Goal: Communication & Community: Answer question/provide support

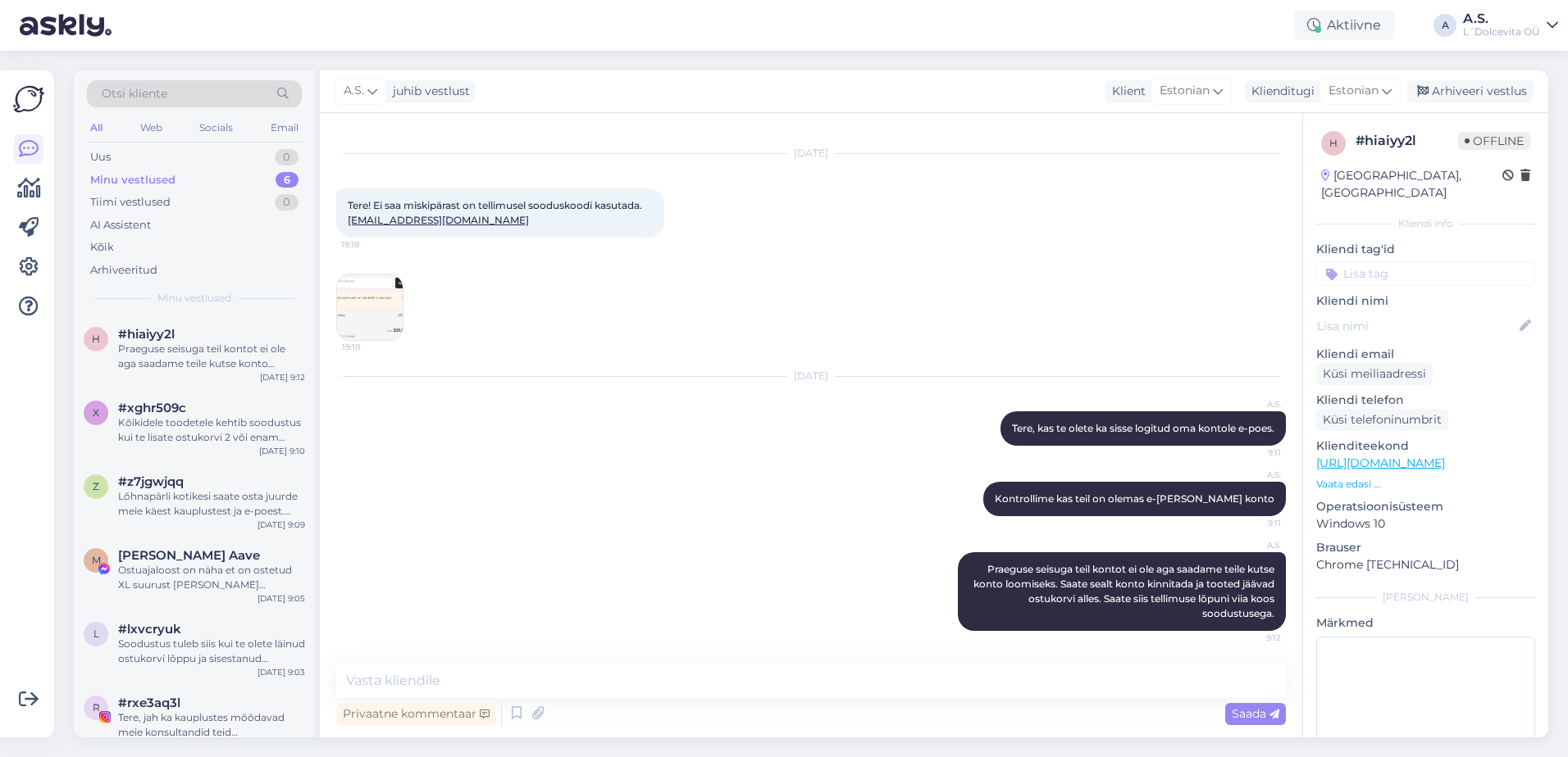
click at [154, 180] on div "Minu vestlused" at bounding box center [132, 180] width 85 height 16
click at [167, 350] on div "Aaa, leidsin. Ka e-poest näitab, et müüdud." at bounding box center [212, 356] width 187 height 30
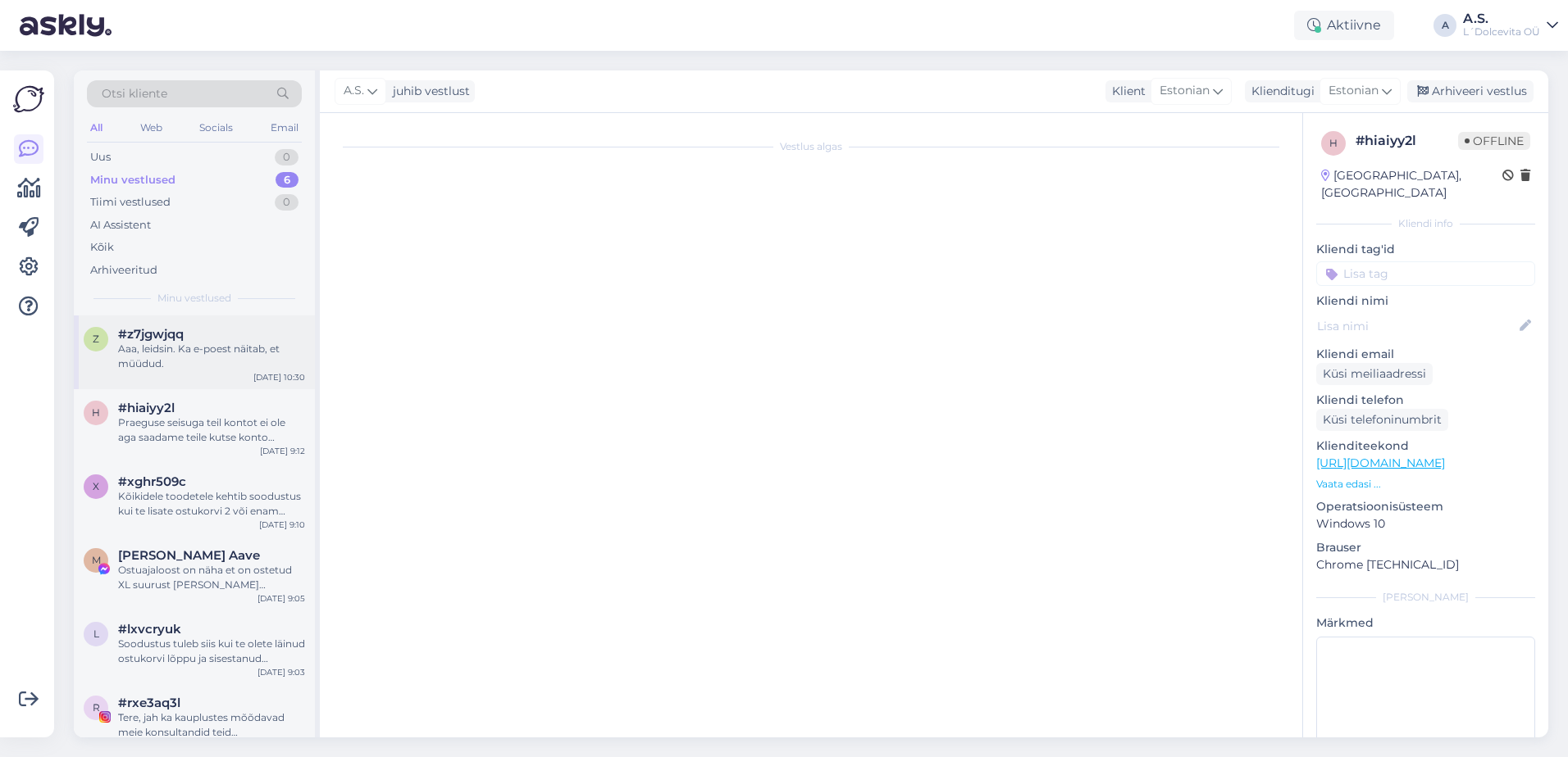
scroll to position [154, 0]
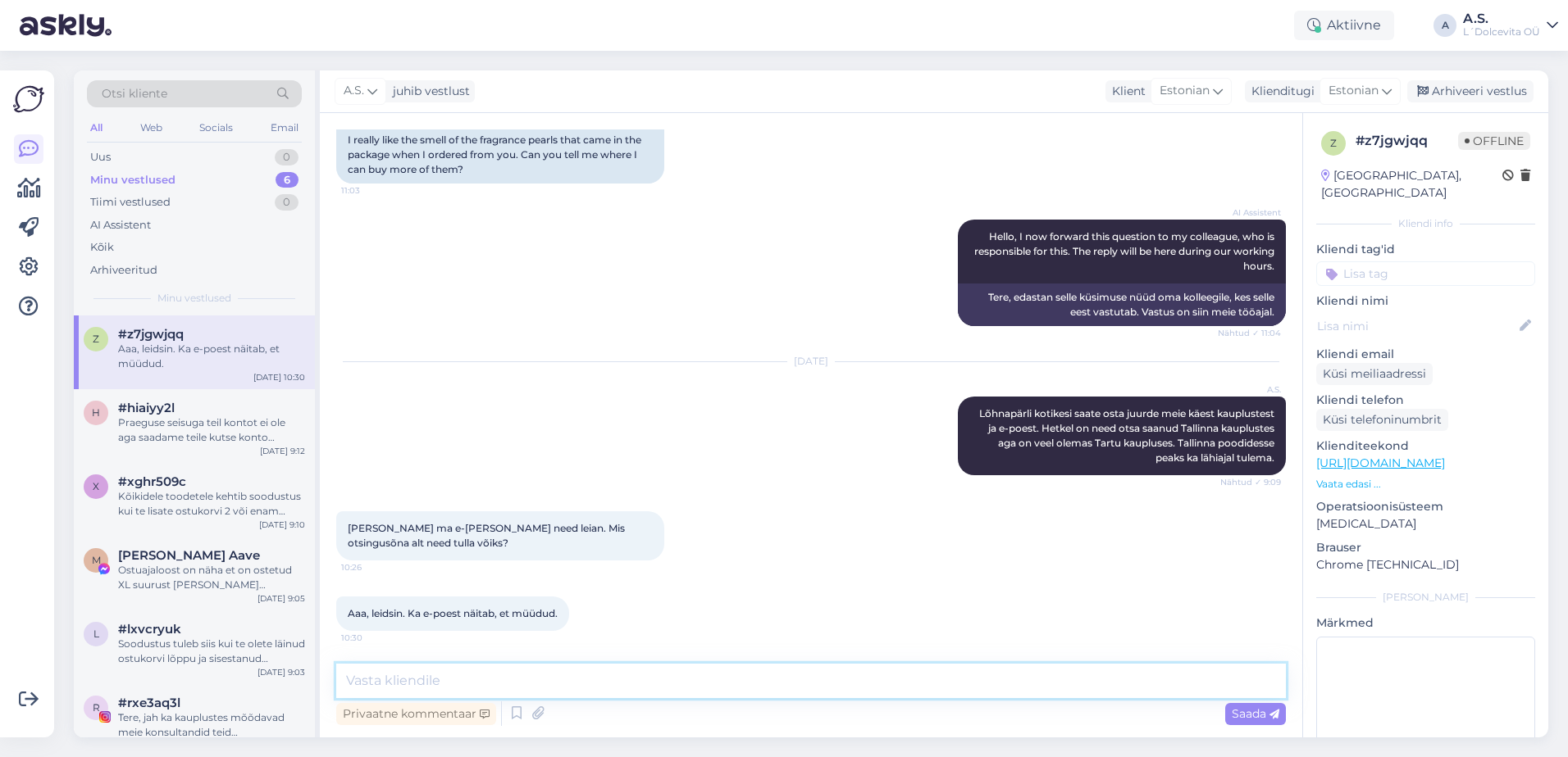
click at [498, 675] on textarea at bounding box center [811, 682] width 950 height 35
type textarea "Just"
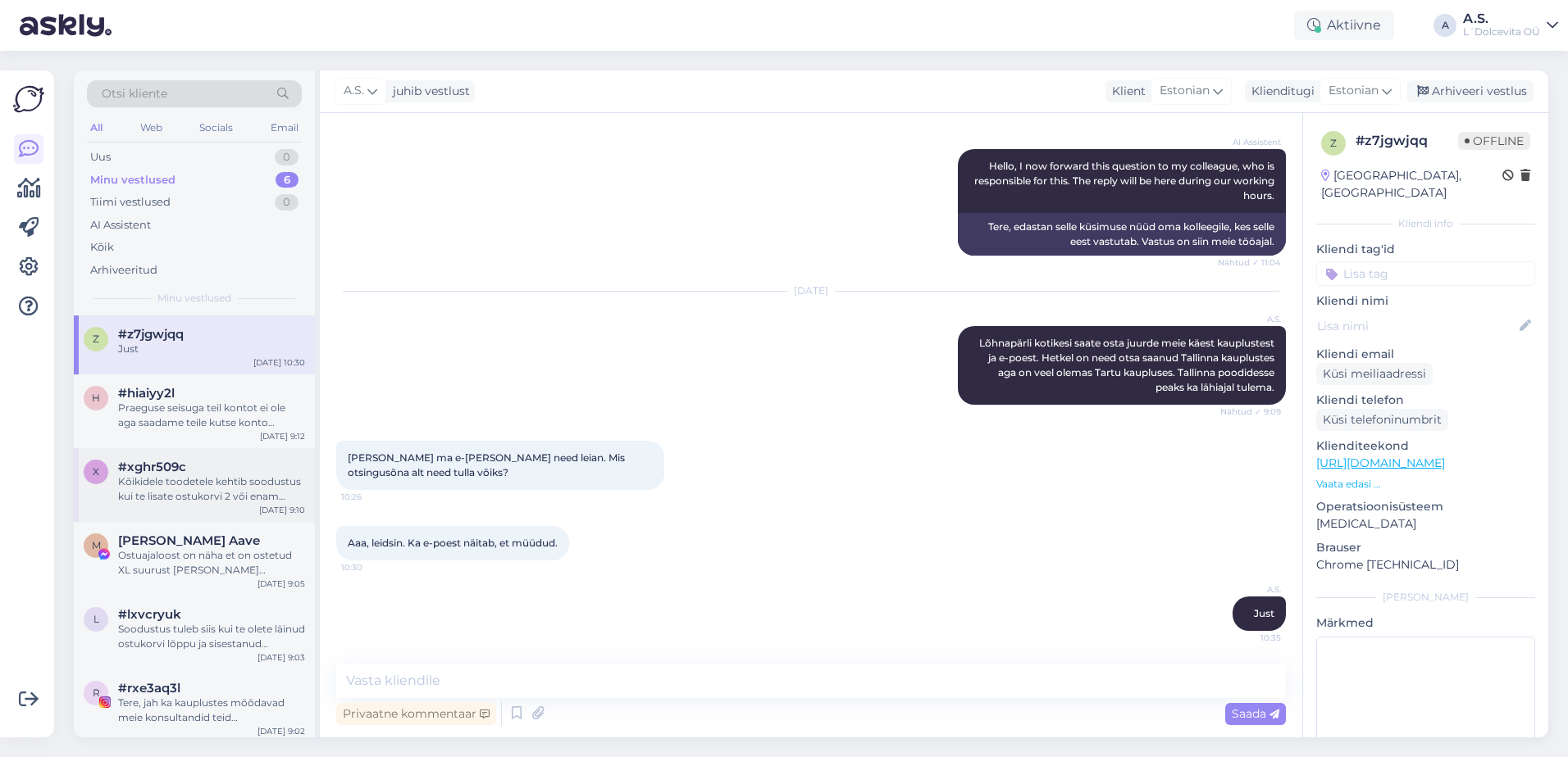
click at [168, 497] on div "Kõikidele toodetele kehtib soodustus kui te lisate ostukorvi 2 või enam toodet …" at bounding box center [212, 489] width 187 height 30
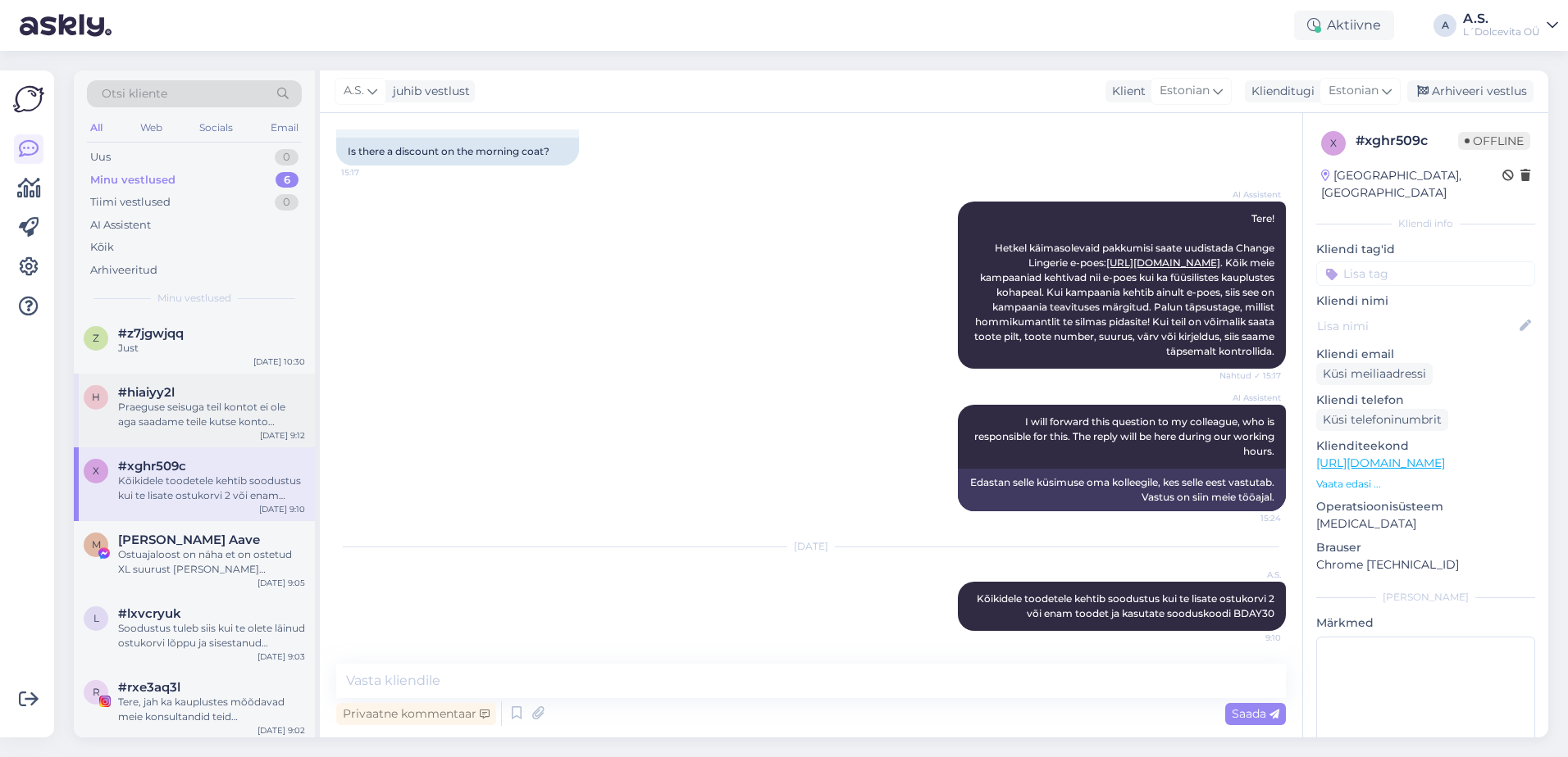
scroll to position [0, 0]
click at [143, 360] on div "z #z7jgwjqq Just [DATE] 10:30" at bounding box center [194, 345] width 242 height 59
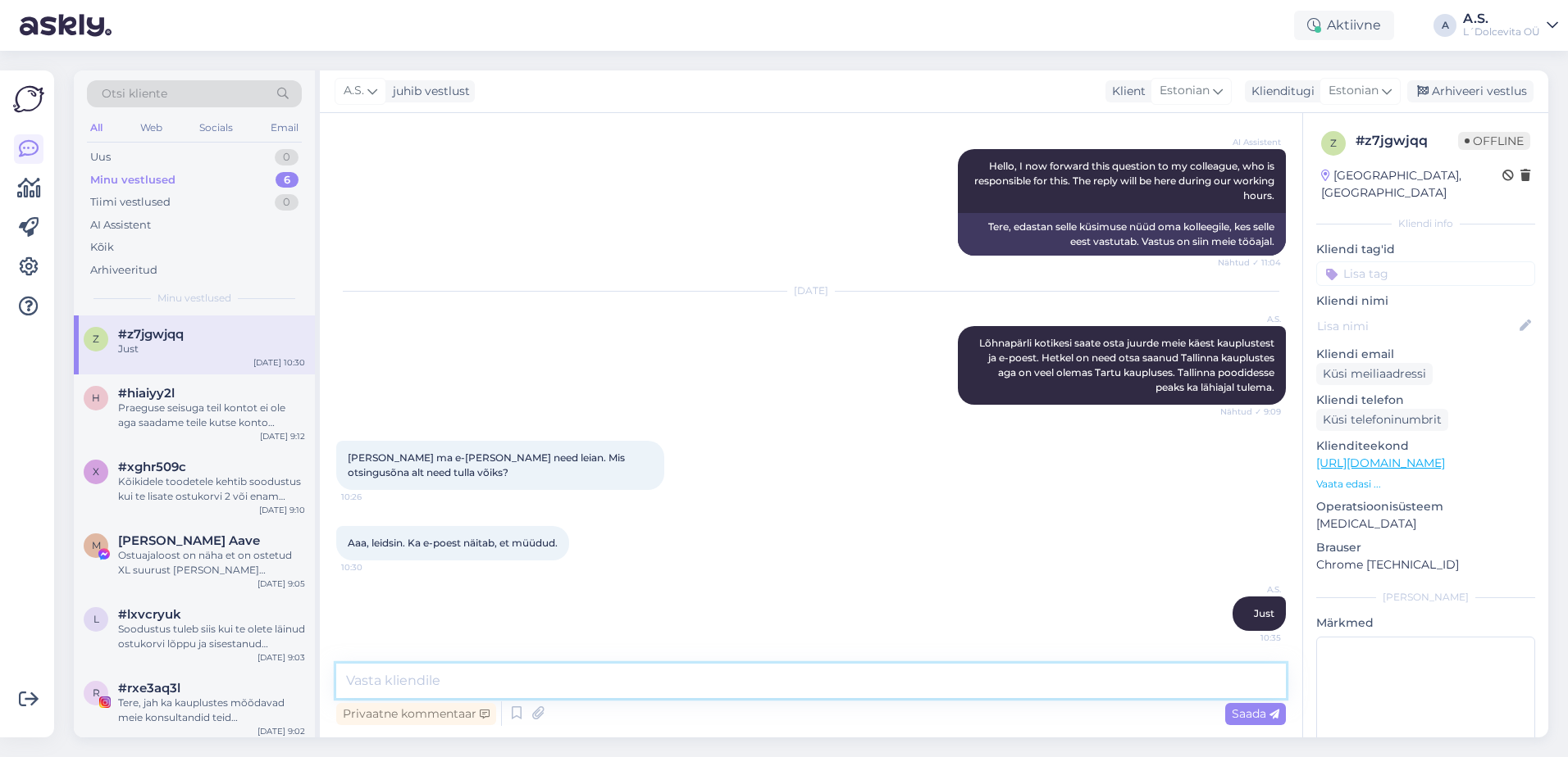
click at [551, 683] on textarea at bounding box center [811, 682] width 950 height 35
type textarea "Te saate seal märkida et teile tuleks teavitus [PERSON_NAME] juurde tuleb"
